Goal: Task Accomplishment & Management: Complete application form

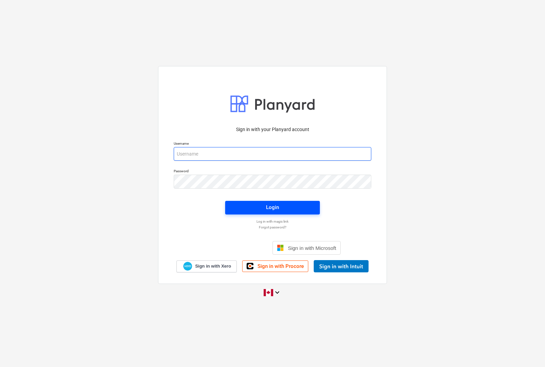
type input "harbiejawanda@gmail.com"
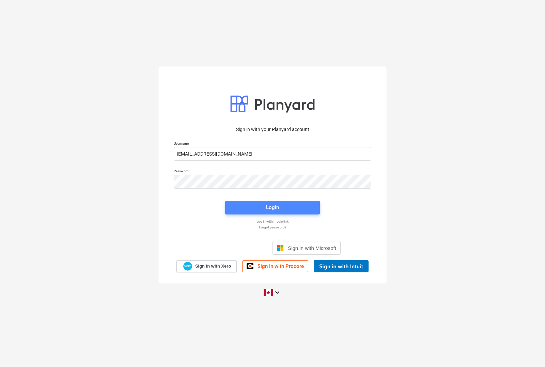
click at [269, 206] on div "Login" at bounding box center [272, 207] width 13 height 9
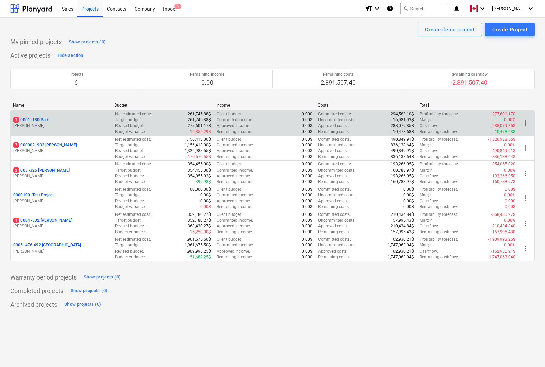
click at [43, 121] on p "1 0001 - 180 Park" at bounding box center [30, 120] width 35 height 6
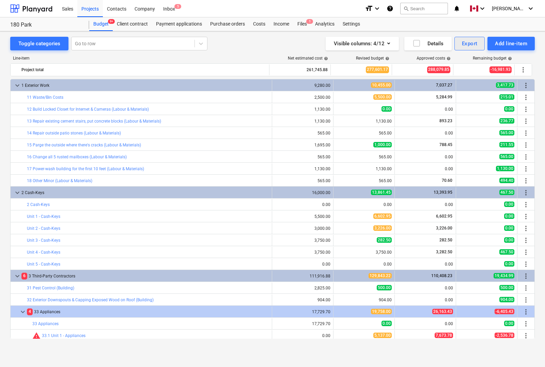
click at [474, 43] on div "Export" at bounding box center [470, 43] width 16 height 9
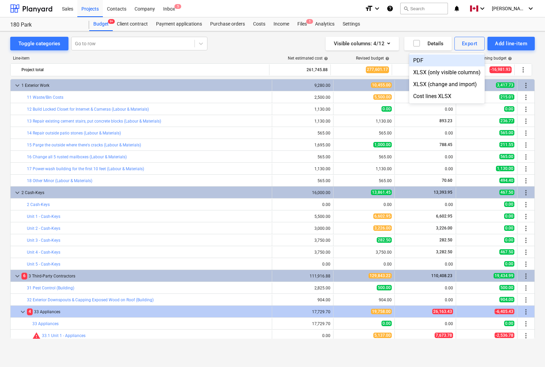
click at [416, 58] on div "PDF" at bounding box center [447, 60] width 76 height 12
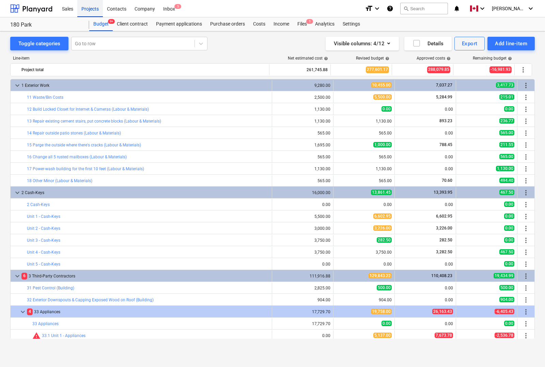
click at [85, 9] on div "Projects" at bounding box center [90, 8] width 26 height 17
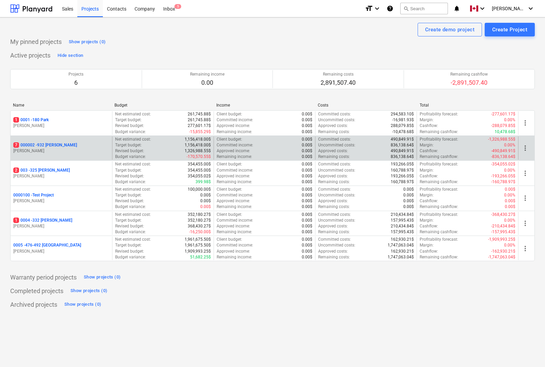
click at [38, 144] on p "7 000002 - 932 Maxwell" at bounding box center [45, 145] width 64 height 6
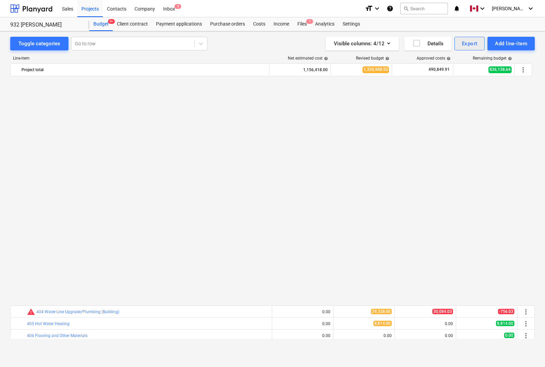
scroll to position [467, 0]
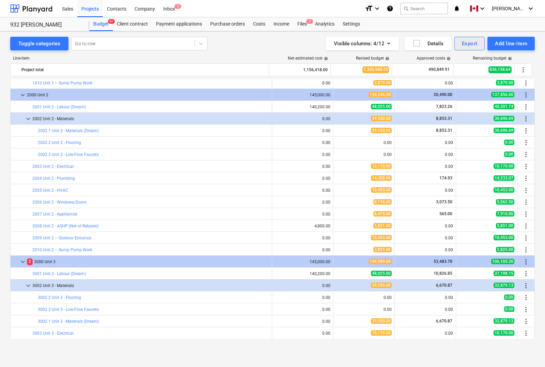
click at [475, 43] on div "Export" at bounding box center [470, 43] width 16 height 9
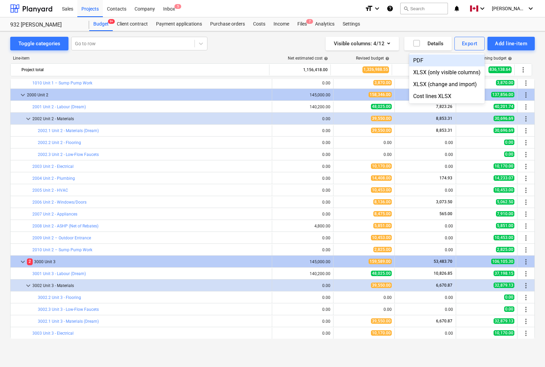
click at [420, 62] on div "PDF" at bounding box center [447, 60] width 76 height 12
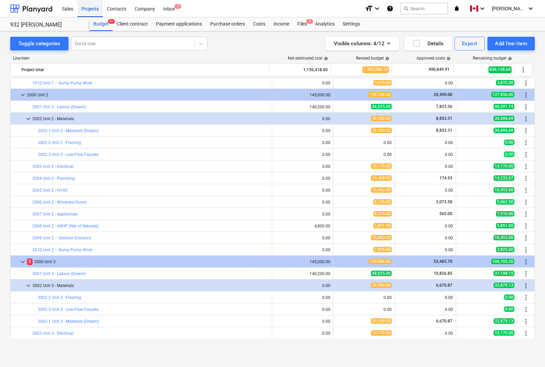
click at [86, 9] on div "Projects" at bounding box center [90, 8] width 26 height 17
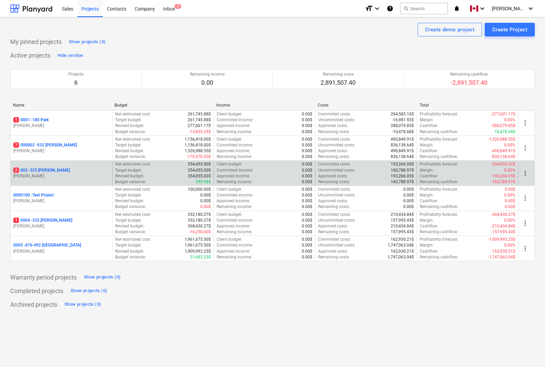
click at [34, 171] on p "2 003 - 325 Nelson" at bounding box center [41, 171] width 57 height 6
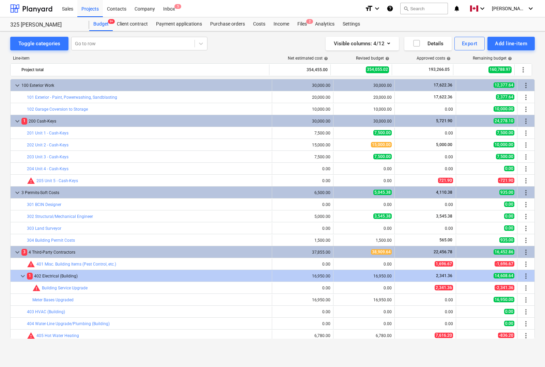
click at [8, 21] on div "325 Nelson 325 Nelson Budget 9+ Client contract Payment applications Purchase o…" at bounding box center [272, 24] width 545 height 14
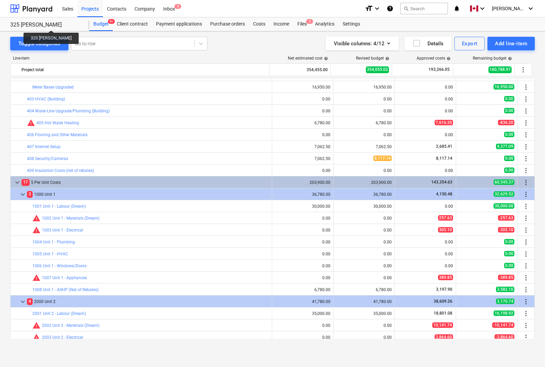
drag, startPoint x: 8, startPoint y: 24, endPoint x: 42, endPoint y: 24, distance: 34.1
click at [42, 24] on div "325 Nelson 325 Nelson Budget 9+ Client contract Payment applications Purchase o…" at bounding box center [272, 24] width 545 height 14
click at [467, 44] on div "Export" at bounding box center [470, 43] width 16 height 9
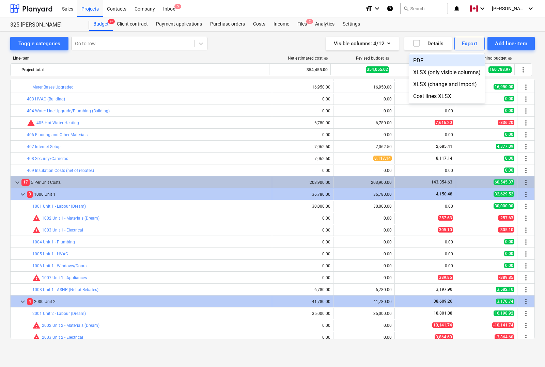
click at [421, 59] on div "PDF" at bounding box center [447, 60] width 76 height 12
click at [1, 145] on div "Toggle categories Go to row Visible columns : 4/12 Details Export Add line-item…" at bounding box center [272, 191] width 545 height 321
click at [91, 11] on div "Projects" at bounding box center [90, 8] width 26 height 17
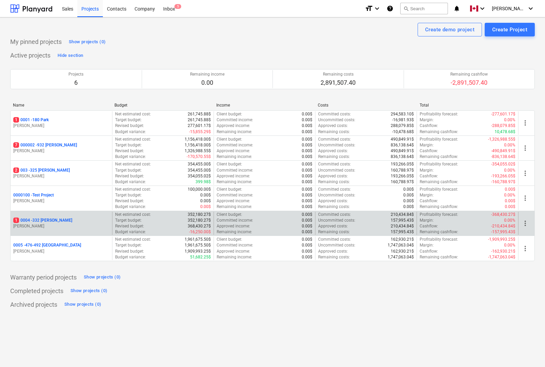
click at [40, 219] on p "1 0004 - 332 Christina" at bounding box center [42, 221] width 59 height 6
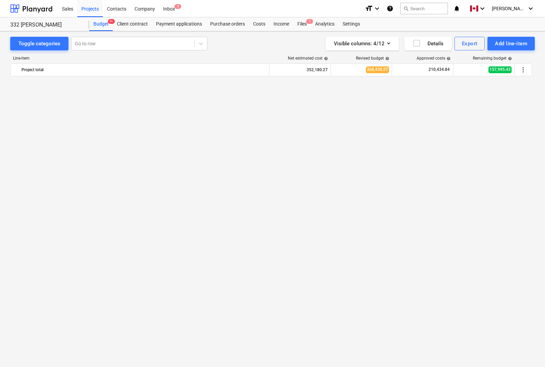
scroll to position [612, 0]
click at [470, 42] on div "Export" at bounding box center [470, 43] width 16 height 9
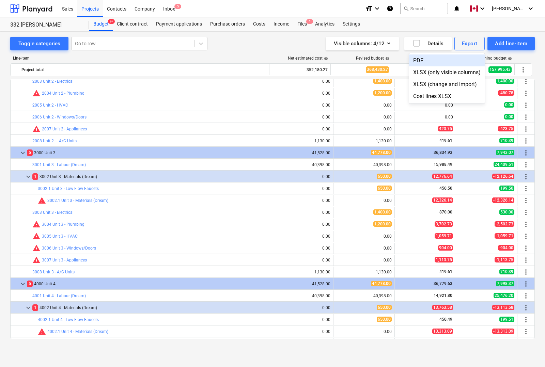
click at [431, 60] on div "PDF" at bounding box center [447, 60] width 76 height 12
click at [87, 9] on div "Projects" at bounding box center [90, 8] width 26 height 17
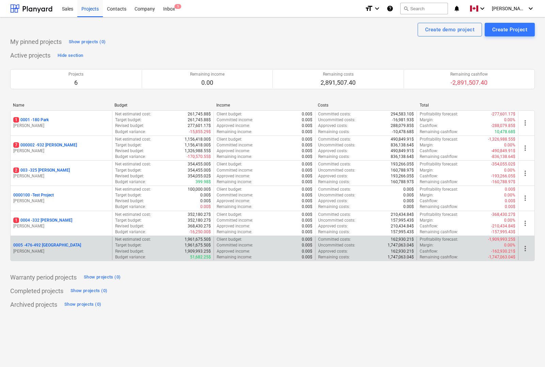
click at [26, 246] on p "0005 - 476-492 Hanover" at bounding box center [47, 245] width 68 height 6
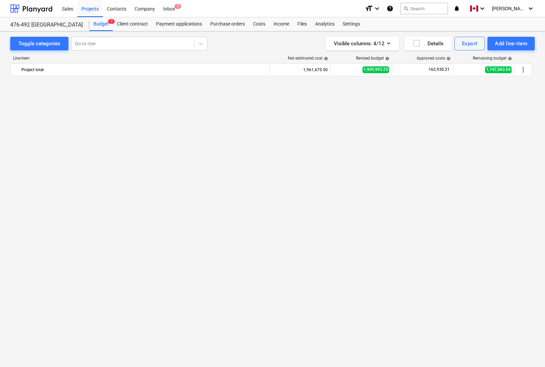
scroll to position [4533, 0]
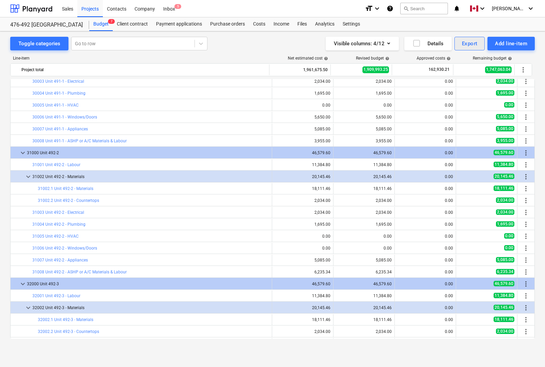
click at [465, 41] on div "Export" at bounding box center [470, 43] width 16 height 9
click at [427, 62] on div "PDF" at bounding box center [447, 60] width 76 height 12
click at [92, 7] on div "Projects" at bounding box center [90, 8] width 26 height 17
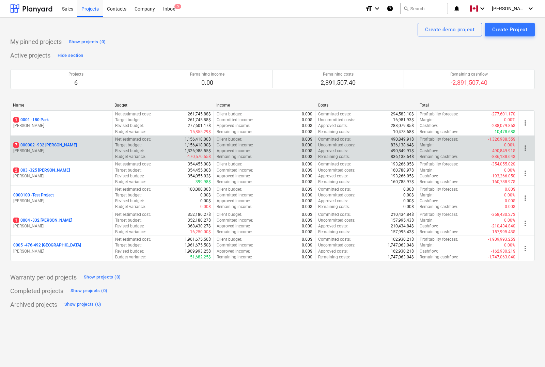
click at [45, 145] on p "7 000002 - 932 Maxwell" at bounding box center [45, 145] width 64 height 6
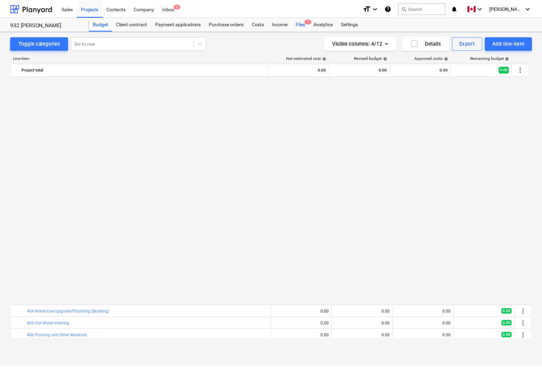
scroll to position [467, 0]
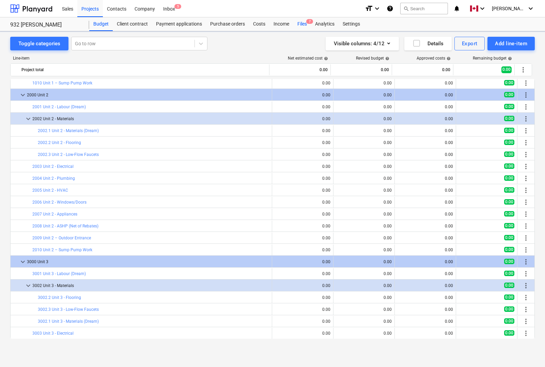
click at [300, 22] on div "Files 7" at bounding box center [302, 24] width 18 height 14
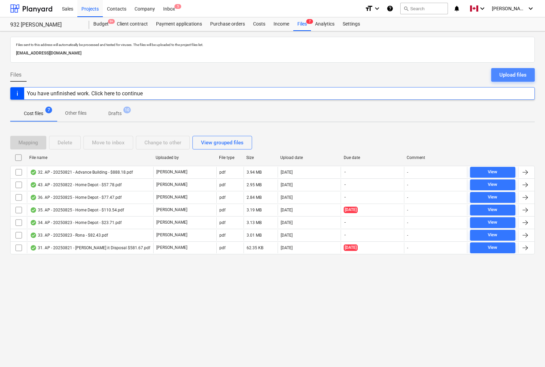
click at [513, 75] on div "Upload files" at bounding box center [512, 74] width 27 height 9
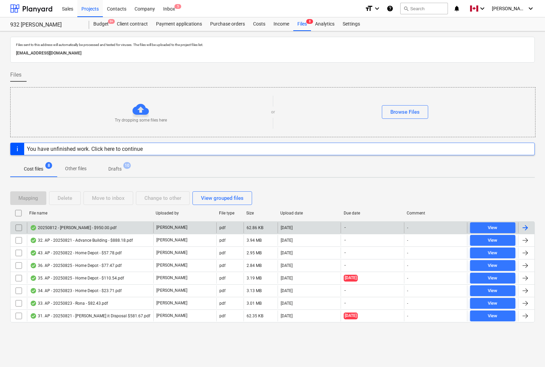
click at [528, 227] on div at bounding box center [525, 228] width 8 height 8
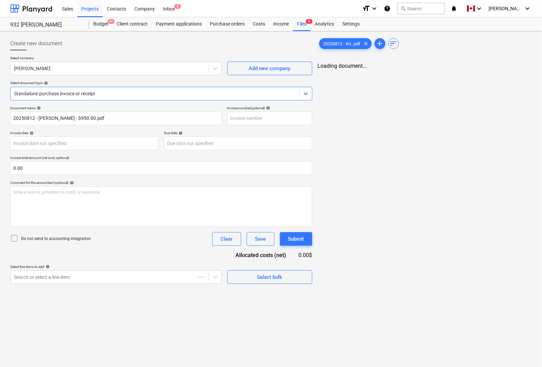
type input "20250812 - Kris - $950.00.pdf"
click at [57, 142] on body "Sales Projects Contacts Company Inbox 5 format_size keyboard_arrow_down help se…" at bounding box center [271, 183] width 542 height 367
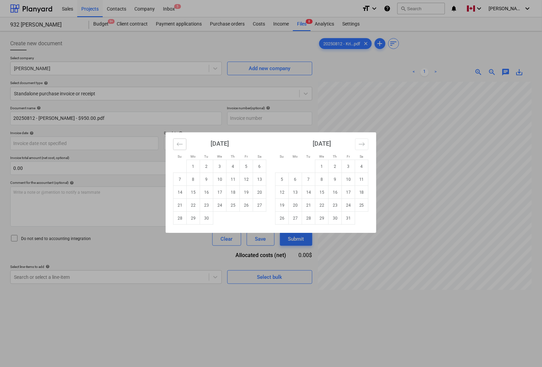
click at [181, 144] on icon "Move backward to switch to the previous month." at bounding box center [180, 144] width 6 height 6
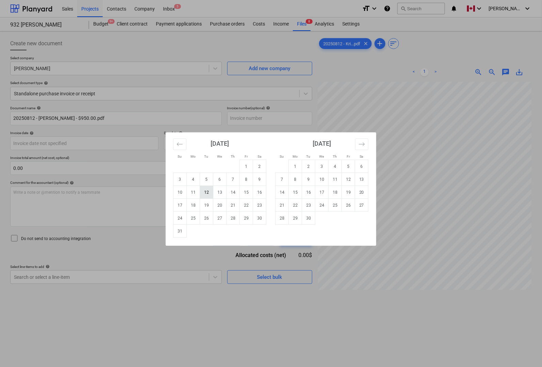
click at [208, 193] on td "12" at bounding box center [206, 192] width 13 height 13
type input "12 Aug 2025"
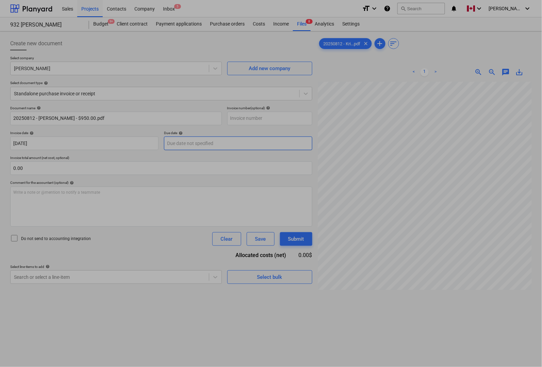
click at [201, 144] on body "Sales Projects Contacts Company Inbox 5 format_size keyboard_arrow_down help se…" at bounding box center [271, 183] width 542 height 367
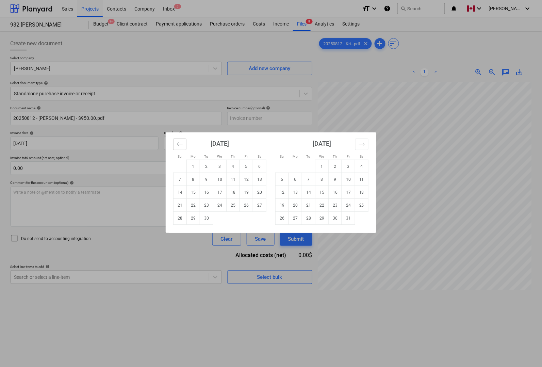
click at [178, 144] on icon "Move backward to switch to the previous month." at bounding box center [180, 144] width 6 height 6
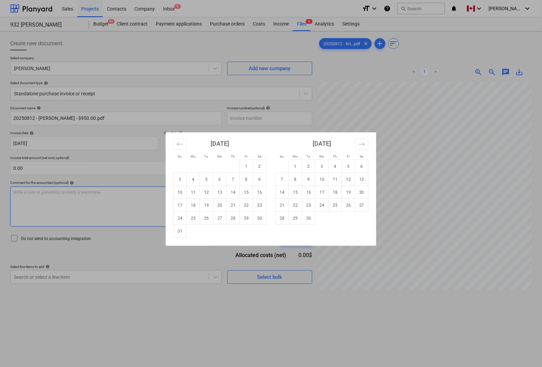
click at [207, 192] on td "12" at bounding box center [206, 192] width 13 height 13
type input "12 Aug 2025"
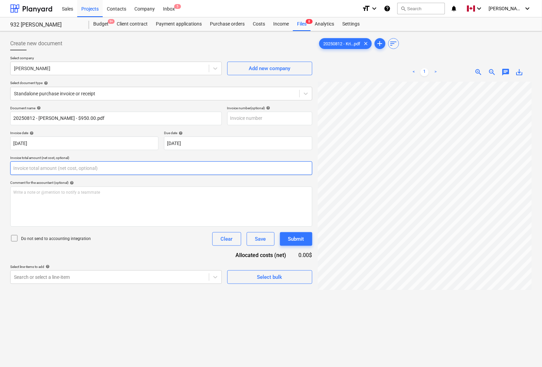
click at [110, 170] on input "text" at bounding box center [161, 168] width 302 height 14
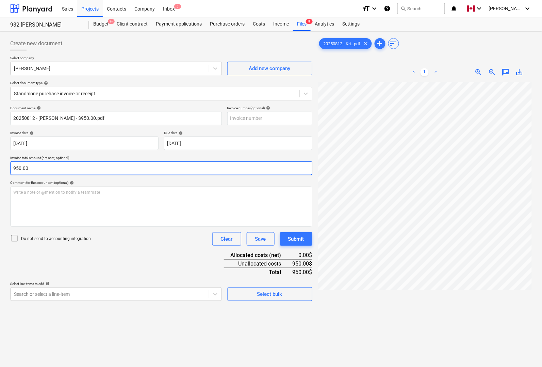
type input "950.00"
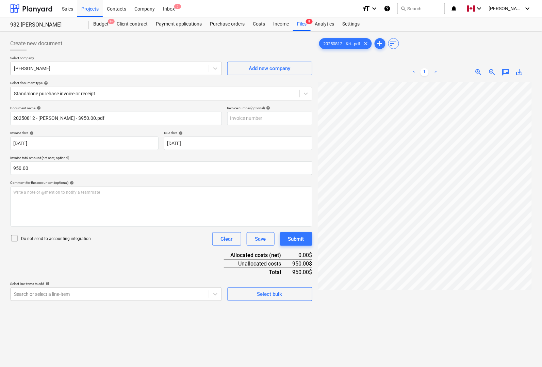
click at [121, 264] on div "Document name help 20250812 - Kris - $950.00.pdf Invoice number (optional) help…" at bounding box center [161, 203] width 302 height 195
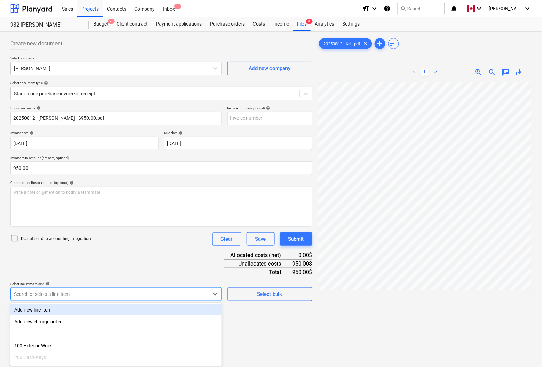
click at [103, 295] on body "Sales Projects Contacts Company Inbox 5 format_size keyboard_arrow_down help se…" at bounding box center [271, 183] width 542 height 367
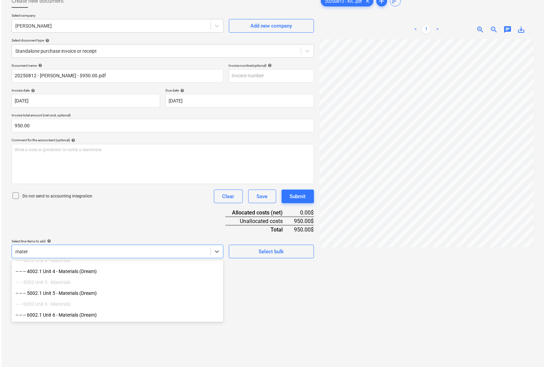
scroll to position [89, 0]
type input "mater"
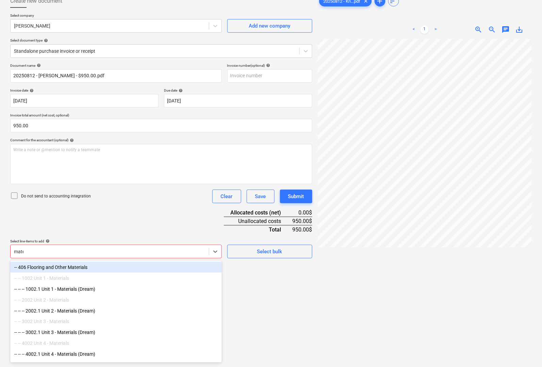
type input "mater"
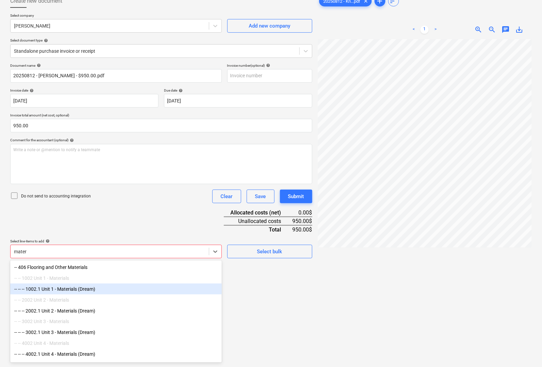
click at [74, 293] on div "-- -- -- 1002.1 Unit 1 - Materials (Dream)" at bounding box center [116, 289] width 212 height 11
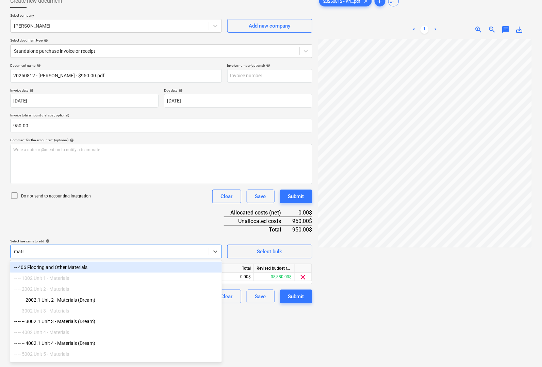
type input "mater"
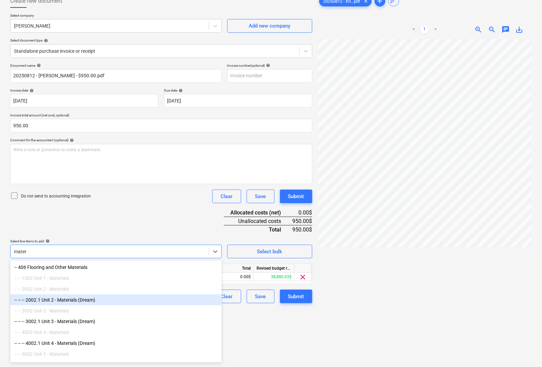
click at [80, 303] on div "-- -- -- 2002.1 Unit 2 - Materials (Dream)" at bounding box center [116, 300] width 212 height 11
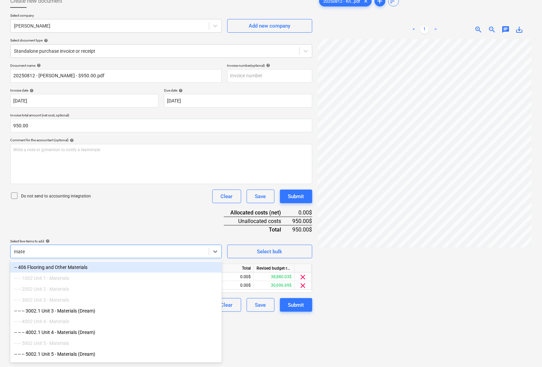
type input "mater"
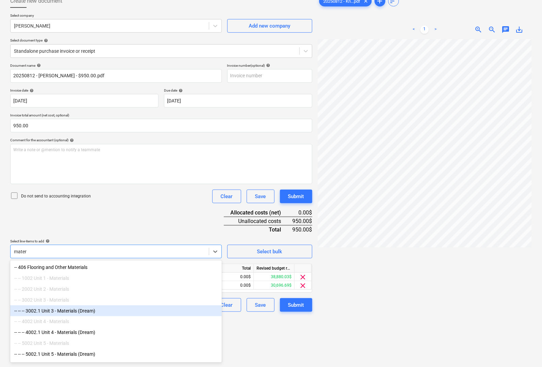
click at [81, 310] on div "-- -- -- 3002.1 Unit 3 - Materials (Dream)" at bounding box center [116, 310] width 212 height 11
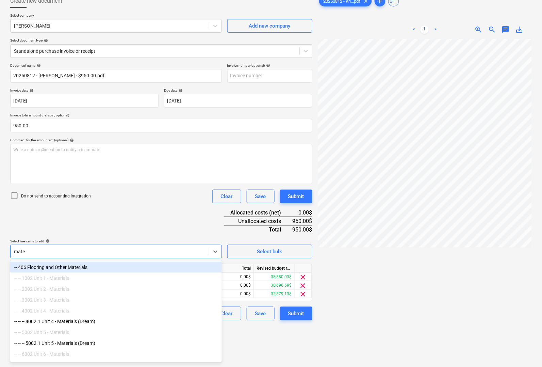
type input "mater"
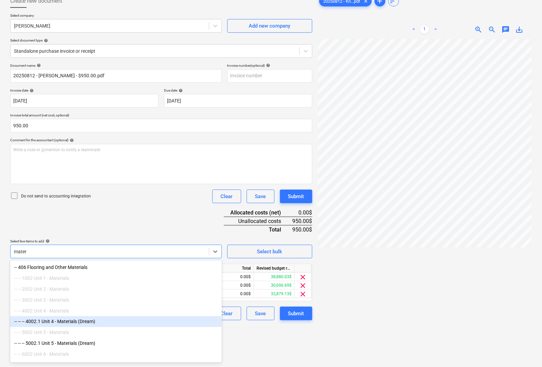
click at [86, 325] on div "-- -- -- 4002.1 Unit 4 - Materials (Dream)" at bounding box center [116, 321] width 212 height 11
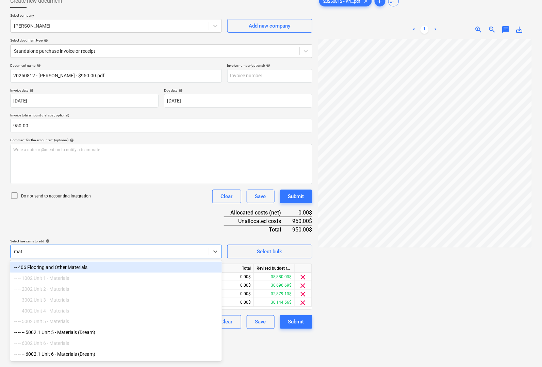
type input "mater"
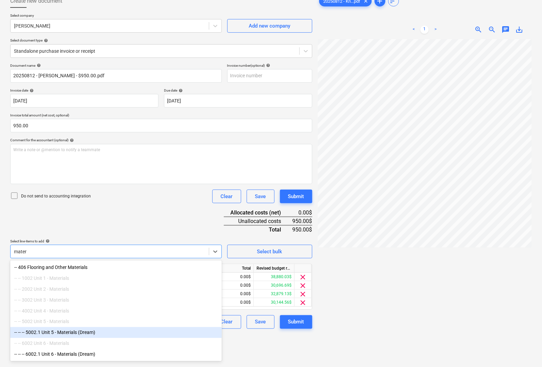
click at [82, 332] on div "-- -- -- 5002.1 Unit 5 - Materials (Dream)" at bounding box center [116, 332] width 212 height 11
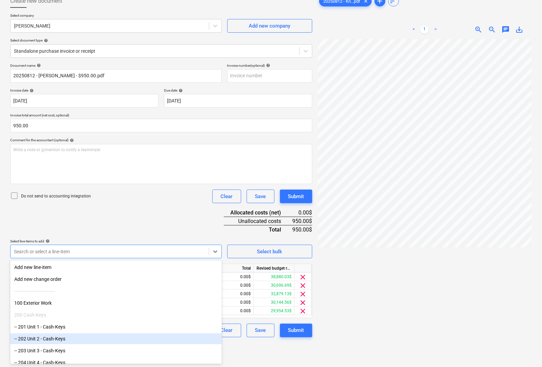
click at [410, 317] on div at bounding box center [425, 213] width 214 height 348
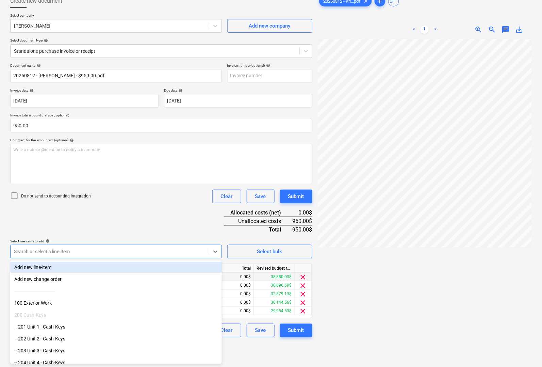
click at [48, 249] on div at bounding box center [110, 251] width 192 height 7
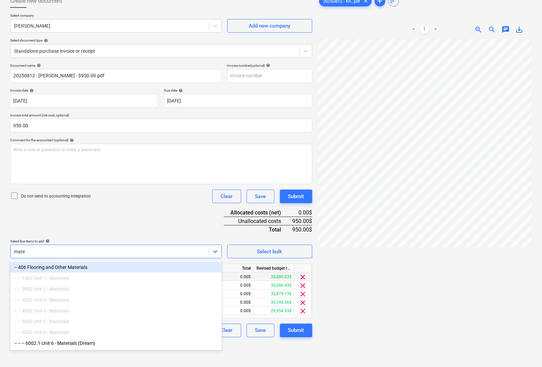
type input "mater"
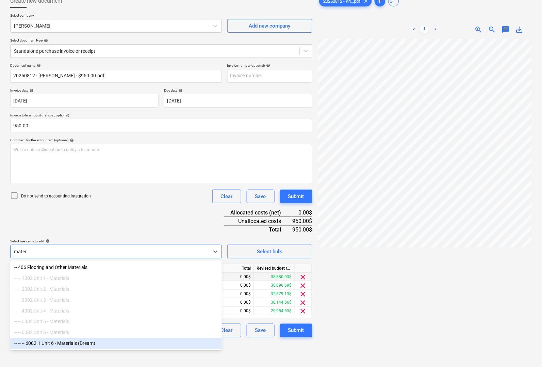
click at [69, 348] on div "-- -- -- 6002.1 Unit 6 - Materials (Dream)" at bounding box center [116, 343] width 212 height 11
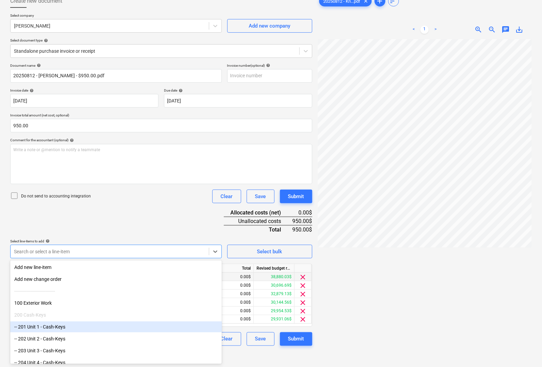
click at [355, 294] on div at bounding box center [425, 213] width 214 height 348
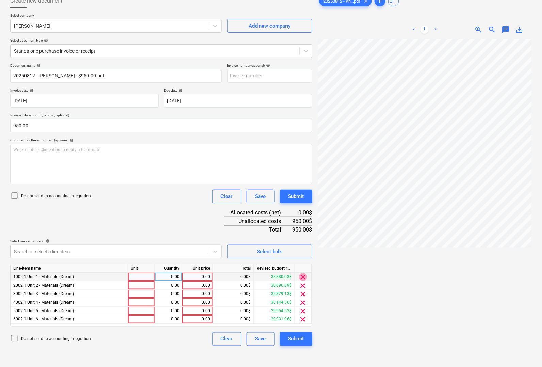
click at [304, 278] on span "clear" at bounding box center [303, 277] width 8 height 8
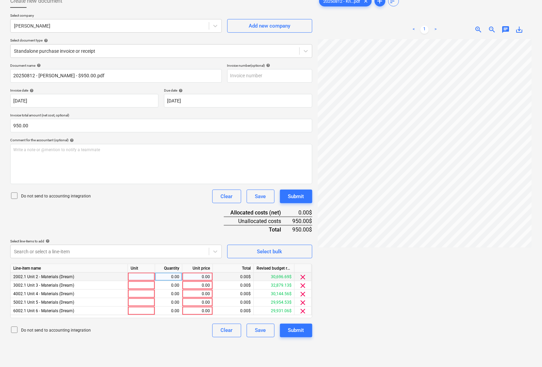
click at [146, 278] on div at bounding box center [141, 277] width 27 height 9
type input "pcs"
type input "190"
click at [132, 290] on div at bounding box center [141, 294] width 27 height 9
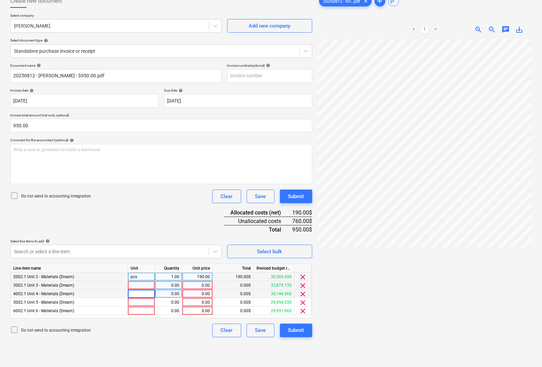
click at [135, 284] on div at bounding box center [141, 285] width 27 height 9
type input "pcs"
type input "190"
click at [138, 292] on div at bounding box center [141, 294] width 27 height 9
type input "pcs"
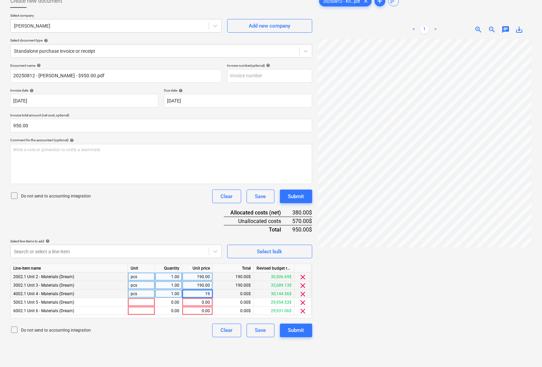
type input "190"
click at [135, 301] on div at bounding box center [141, 302] width 27 height 9
type input "pcs"
type input "190"
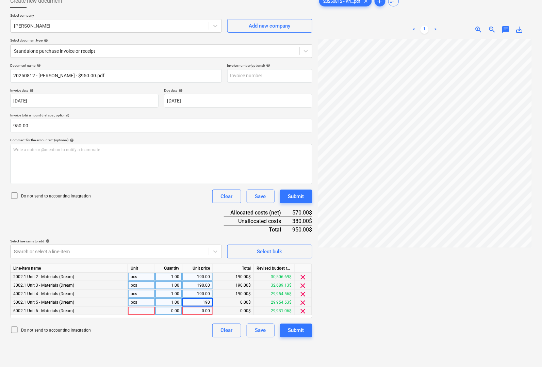
click at [141, 311] on div at bounding box center [141, 311] width 27 height 9
type input "pcs"
type input "190"
click at [342, 307] on div at bounding box center [425, 213] width 214 height 348
click at [301, 330] on div "Submit" at bounding box center [296, 330] width 16 height 9
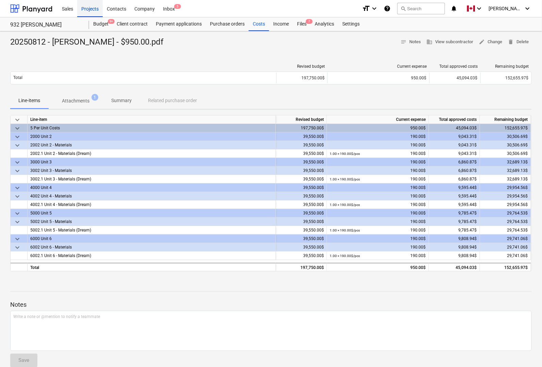
click at [91, 9] on div "Projects" at bounding box center [90, 8] width 26 height 17
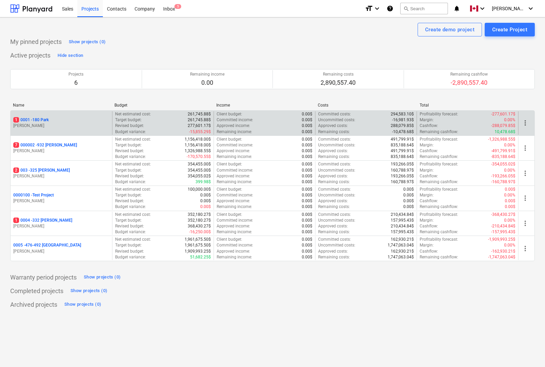
click at [38, 120] on p "1 0001 - 180 Park" at bounding box center [30, 120] width 35 height 6
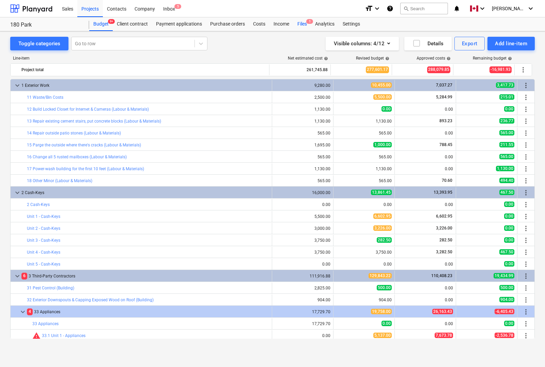
click at [302, 24] on div "Files 1" at bounding box center [302, 24] width 18 height 14
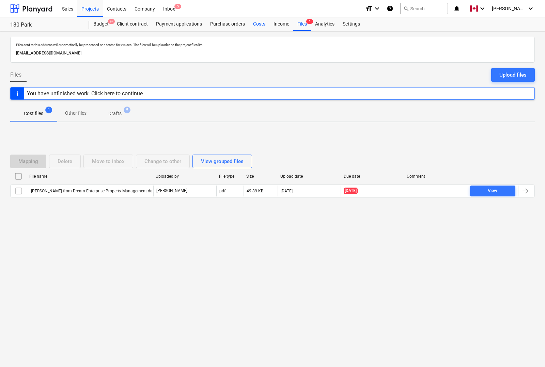
click at [259, 24] on div "Costs" at bounding box center [259, 24] width 20 height 14
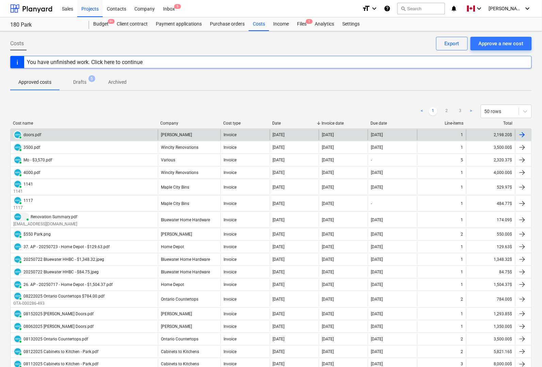
click at [118, 134] on div "PAID doors.pdf" at bounding box center [84, 134] width 147 height 11
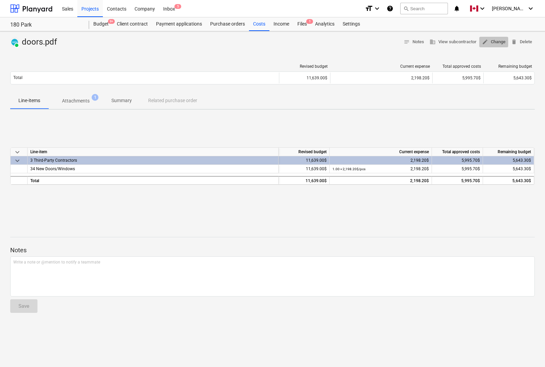
click at [499, 42] on span "edit Change" at bounding box center [493, 42] width 23 height 8
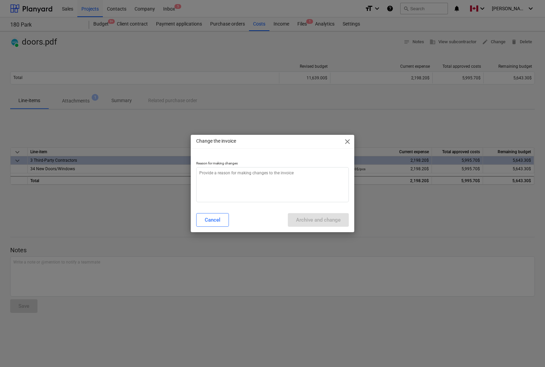
type textarea "x"
click at [326, 177] on textarea at bounding box center [272, 184] width 153 height 35
type textarea "C"
type textarea "x"
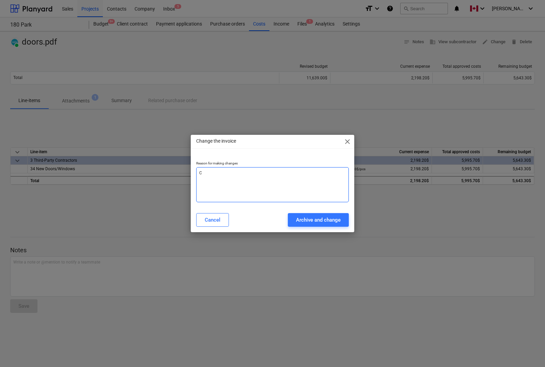
type textarea "Co"
type textarea "x"
type textarea "Cor"
type textarea "x"
type textarea "Corr"
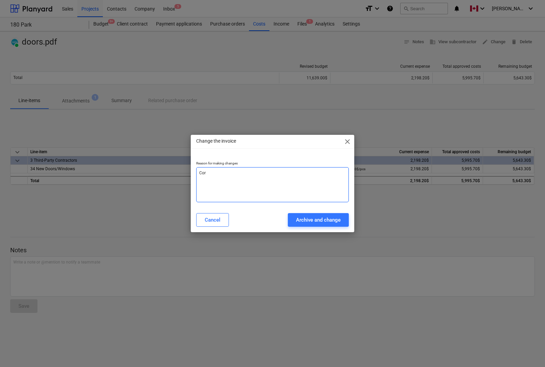
type textarea "x"
type textarea "Corre"
type textarea "x"
type textarea "Correc"
type textarea "x"
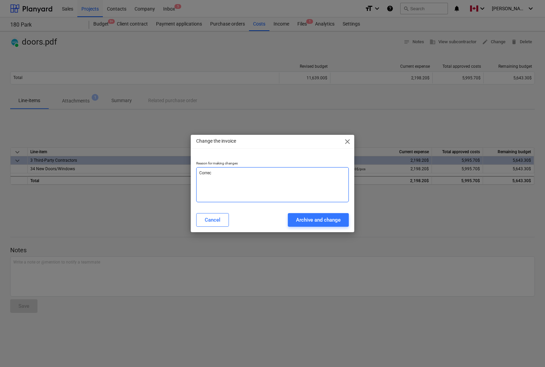
type textarea "Correct"
type textarea "x"
type textarea "Correct"
type textarea "x"
type textarea "Correct e"
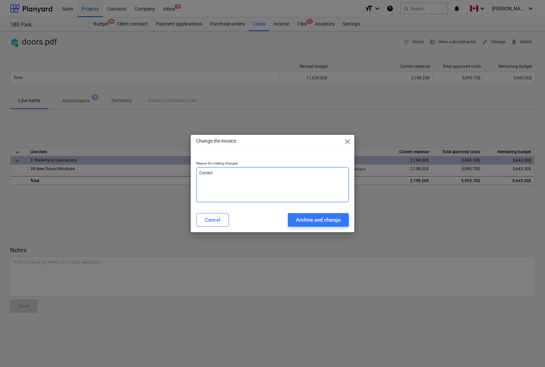
type textarea "x"
type textarea "Correct en"
type textarea "x"
type textarea "Correct ent"
type textarea "x"
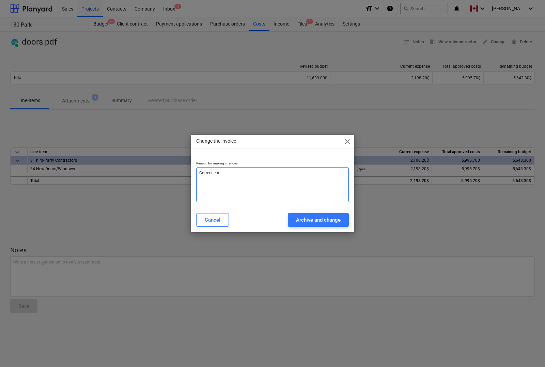
type textarea "Correct entr"
type textarea "x"
type textarea "Correct entri"
type textarea "x"
type textarea "Correct entrie"
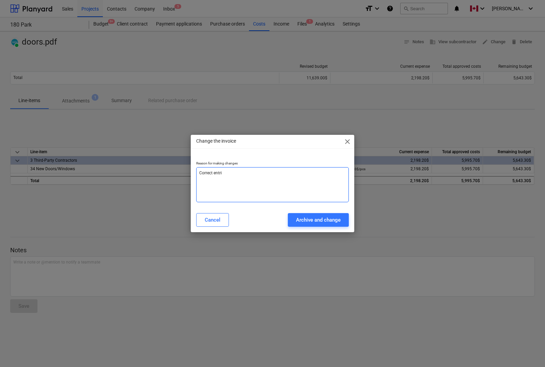
type textarea "x"
type textarea "Correct entries"
type textarea "x"
type textarea "Correct entries"
click at [313, 219] on div "Archive and change" at bounding box center [318, 220] width 45 height 9
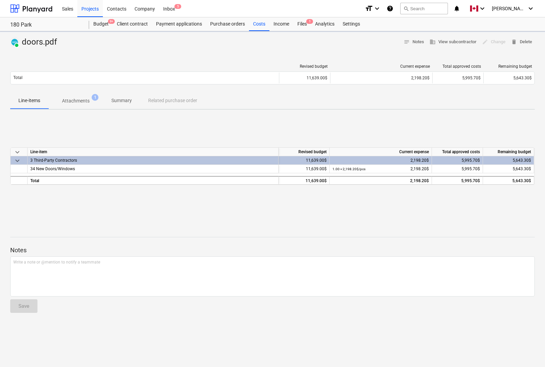
type textarea "x"
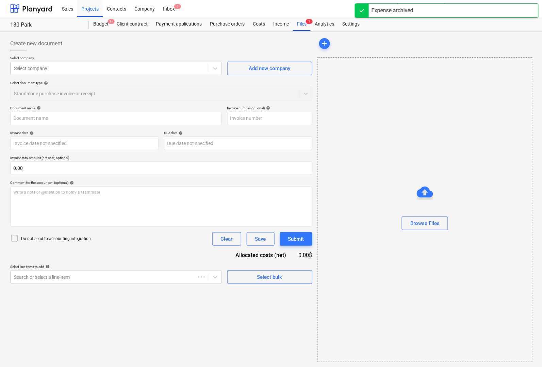
type input "doors.pdf"
type input "30 Aug 2025"
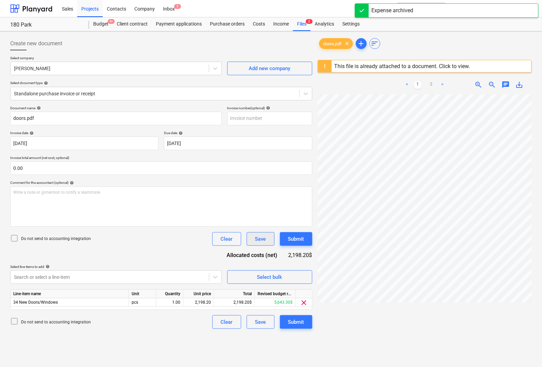
scroll to position [43, 0]
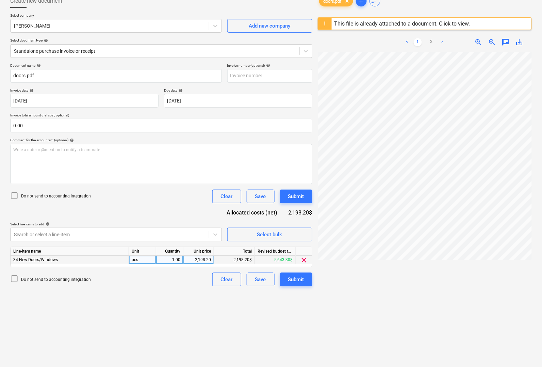
click at [53, 259] on span "34 New Doors/Windows" at bounding box center [35, 259] width 45 height 5
click at [60, 235] on div at bounding box center [110, 234] width 192 height 7
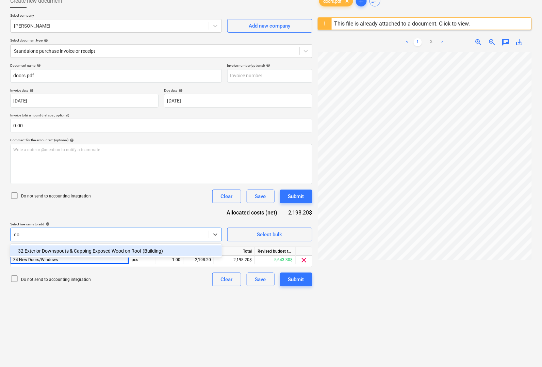
type input "d"
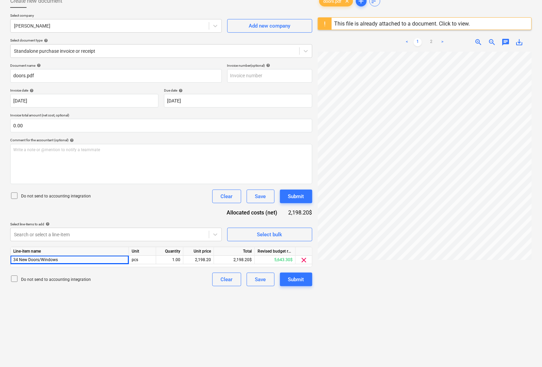
click at [376, 311] on div at bounding box center [425, 226] width 214 height 348
click at [59, 260] on div "34 New Doors/Windows" at bounding box center [70, 260] width 119 height 9
click at [62, 234] on div at bounding box center [110, 234] width 192 height 7
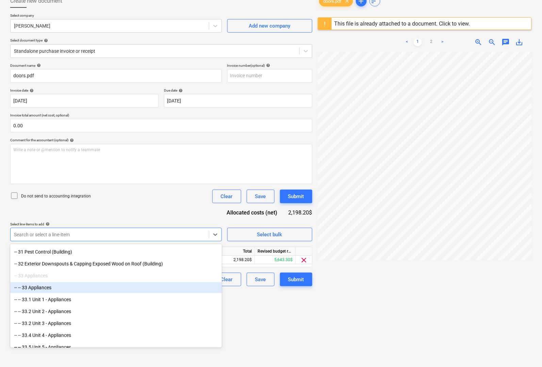
scroll to position [255, 0]
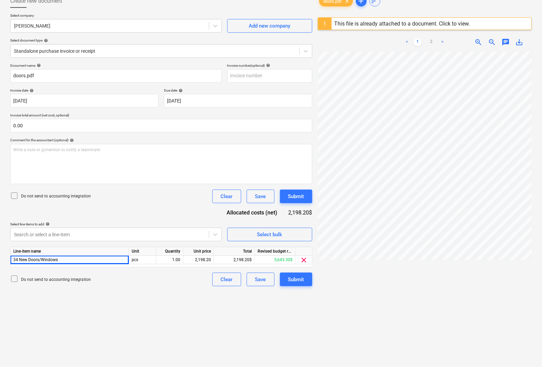
click at [263, 331] on div "Create new document Select company Deschamps Add new company Select document ty…" at bounding box center [161, 196] width 308 height 411
click at [305, 260] on span "clear" at bounding box center [304, 260] width 8 height 8
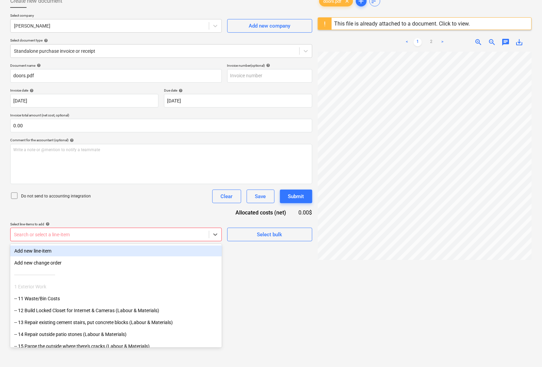
click at [75, 233] on div at bounding box center [110, 234] width 192 height 7
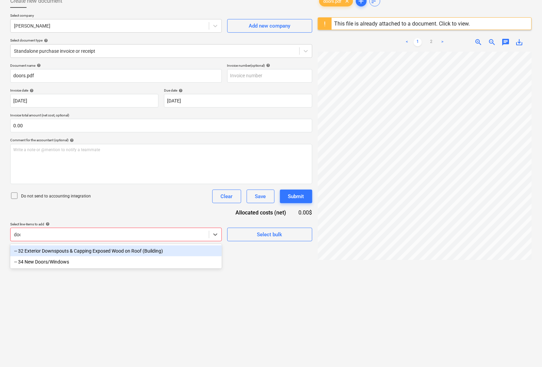
type input "door"
click at [74, 254] on div "-- 34 New Doors/Windows" at bounding box center [116, 251] width 212 height 11
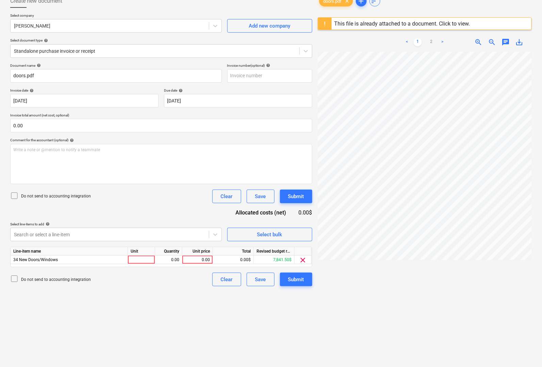
click at [278, 324] on div "Create new document Select company Deschamps Add new company Select document ty…" at bounding box center [161, 196] width 308 height 411
click at [135, 257] on div at bounding box center [141, 260] width 27 height 9
type input "pcs"
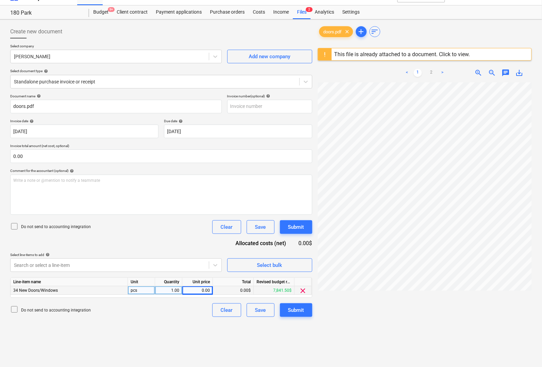
scroll to position [0, 0]
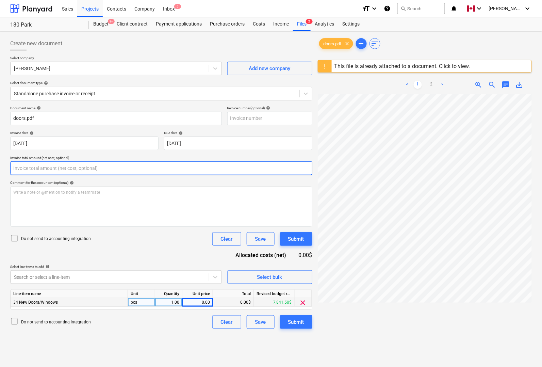
drag, startPoint x: 49, startPoint y: 168, endPoint x: 0, endPoint y: 162, distance: 49.7
click at [0, 162] on div "Create new document Select company Deschamps Add new company Select document ty…" at bounding box center [271, 239] width 542 height 416
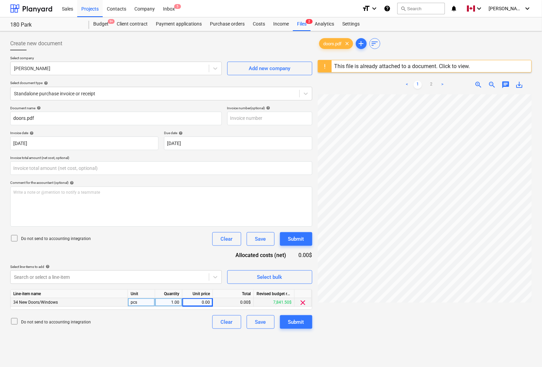
type input "0.00"
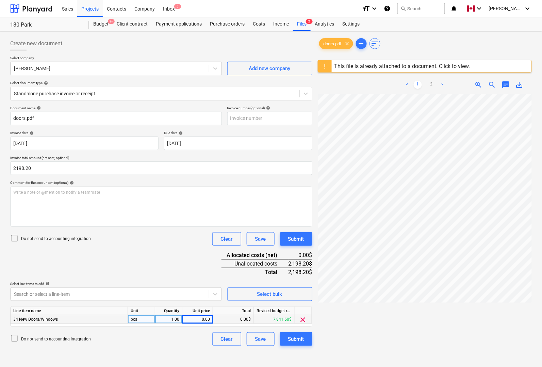
type input "2,198.20"
click at [132, 262] on div "Document name help doors.pdf Invoice number (optional) help Invoice date help 3…" at bounding box center [161, 226] width 302 height 240
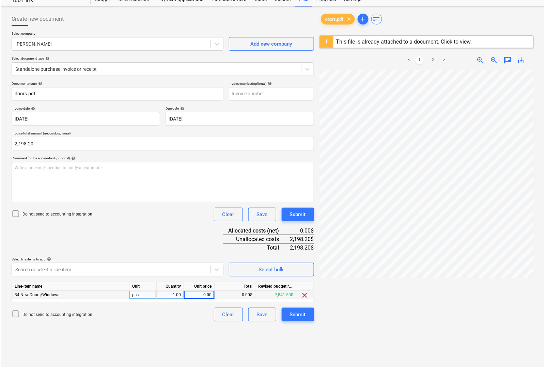
scroll to position [43, 0]
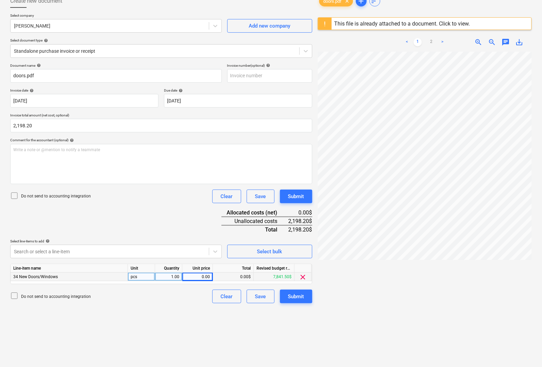
click at [193, 276] on div "0.00" at bounding box center [197, 277] width 25 height 9
type input "2198.20"
click at [171, 309] on div "Create new document Select company Deschamps Add new company Select document ty…" at bounding box center [161, 196] width 308 height 411
click at [306, 298] on button "Submit" at bounding box center [296, 297] width 32 height 14
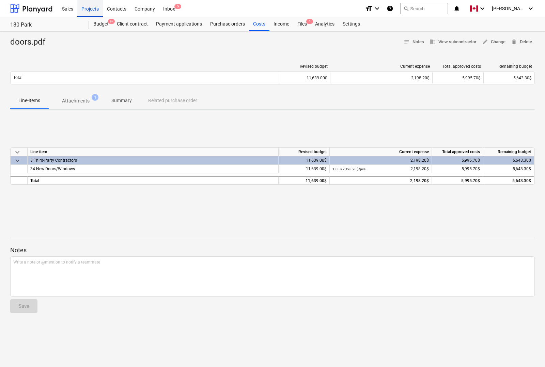
click at [90, 7] on div "Projects" at bounding box center [90, 8] width 26 height 17
